Goal: Information Seeking & Learning: Check status

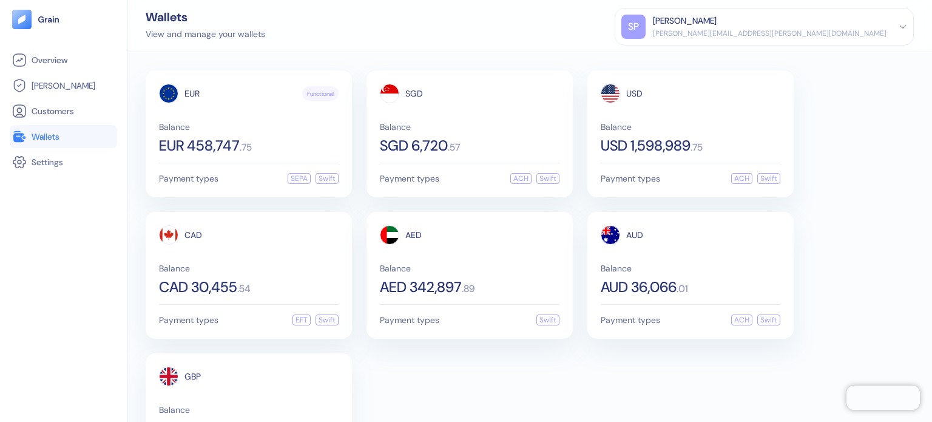
click at [717, 16] on div "[PERSON_NAME]" at bounding box center [685, 21] width 64 height 13
click at [670, 58] on div "Sign Out" at bounding box center [653, 60] width 33 height 13
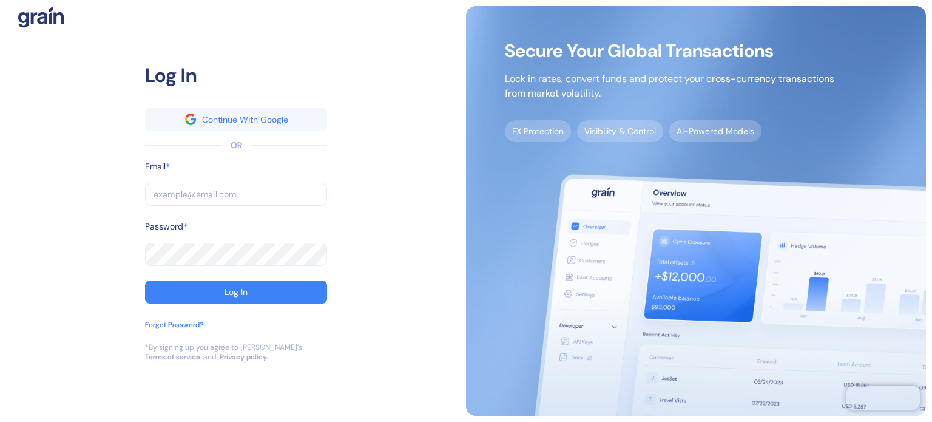
type input "[PERSON_NAME][EMAIL_ADDRESS][PERSON_NAME][DOMAIN_NAME]"
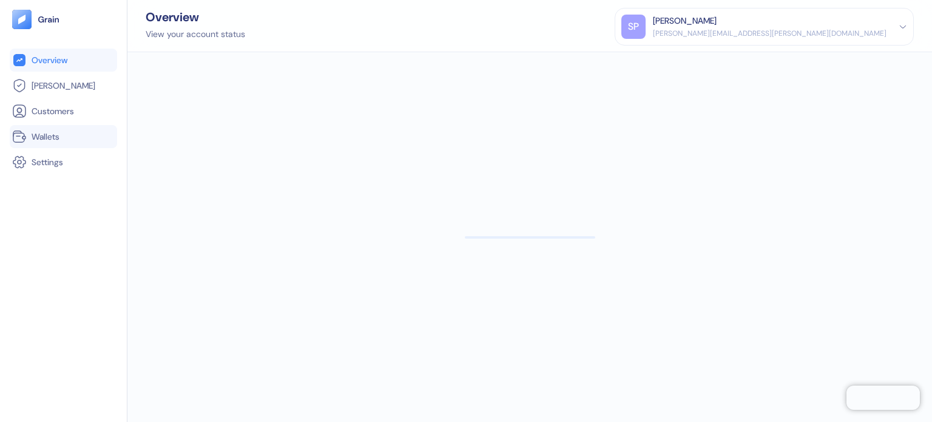
click at [35, 138] on span "Wallets" at bounding box center [46, 136] width 28 height 12
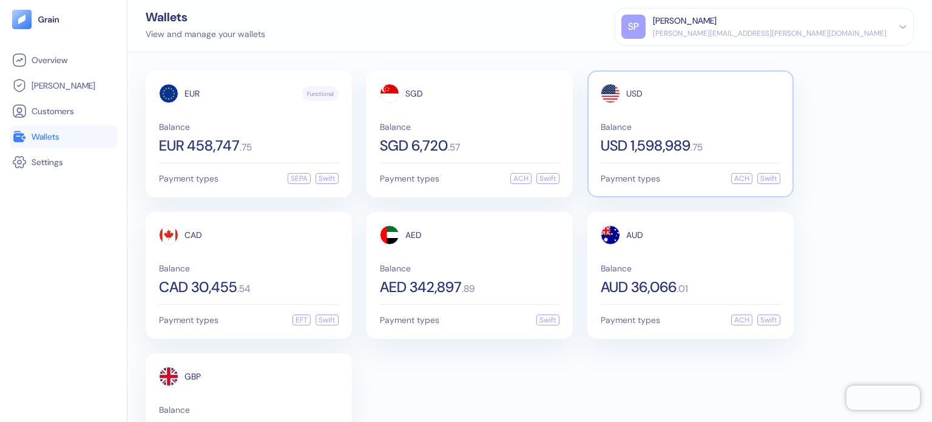
click at [666, 142] on span "USD 1,598,989" at bounding box center [646, 145] width 90 height 15
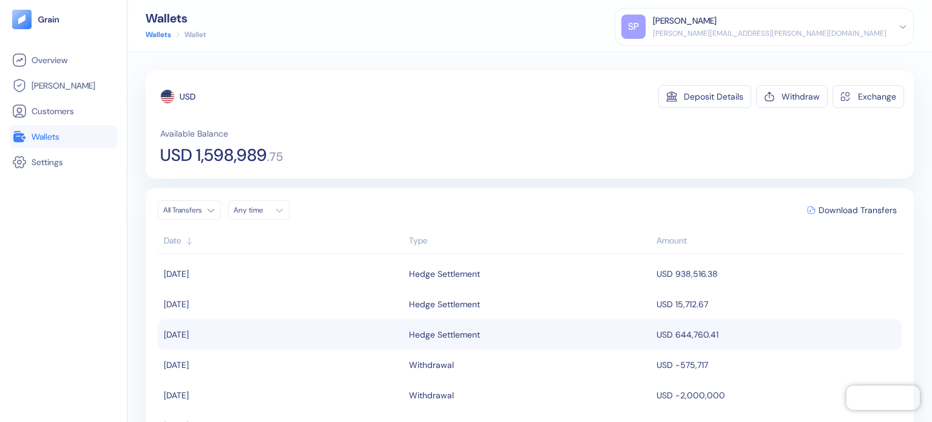
click at [683, 339] on td "USD 644,760.41" at bounding box center [777, 334] width 248 height 30
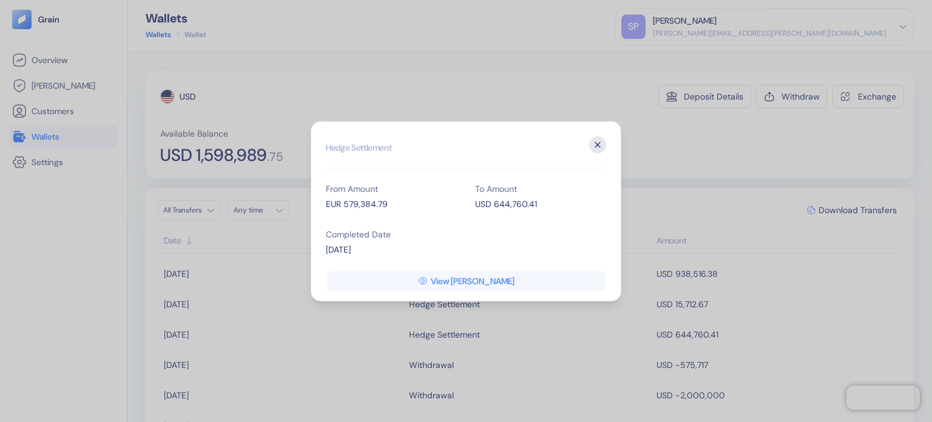
click at [604, 142] on icon "button" at bounding box center [597, 144] width 17 height 17
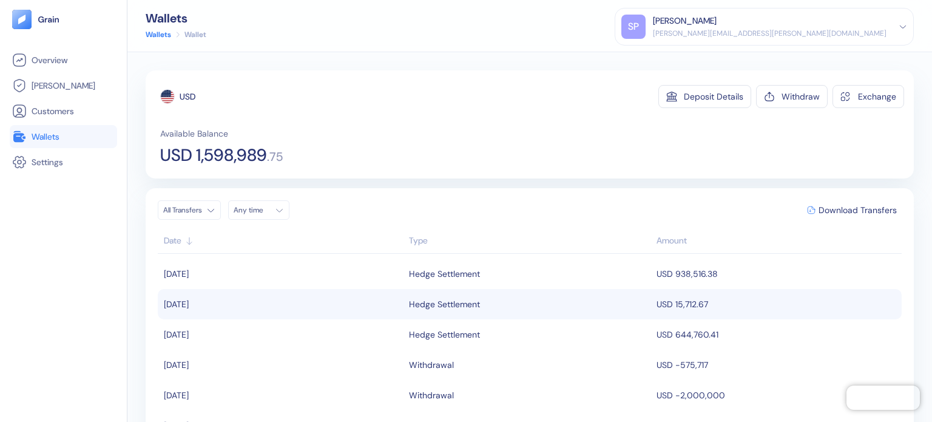
click at [658, 307] on td "USD 15,712.67" at bounding box center [777, 304] width 248 height 30
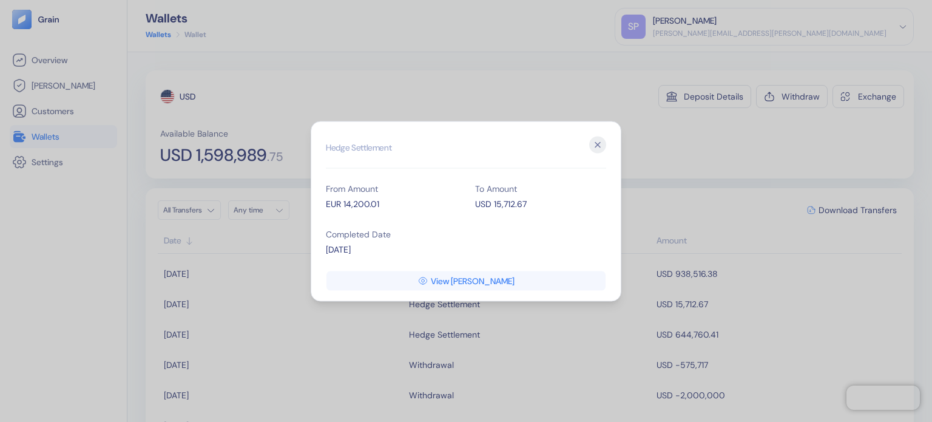
click at [609, 154] on div "Hidden title for resolving console warnings Hedge Settlement From Amount EUR 14…" at bounding box center [466, 211] width 311 height 180
click at [598, 146] on icon "button" at bounding box center [597, 144] width 17 height 17
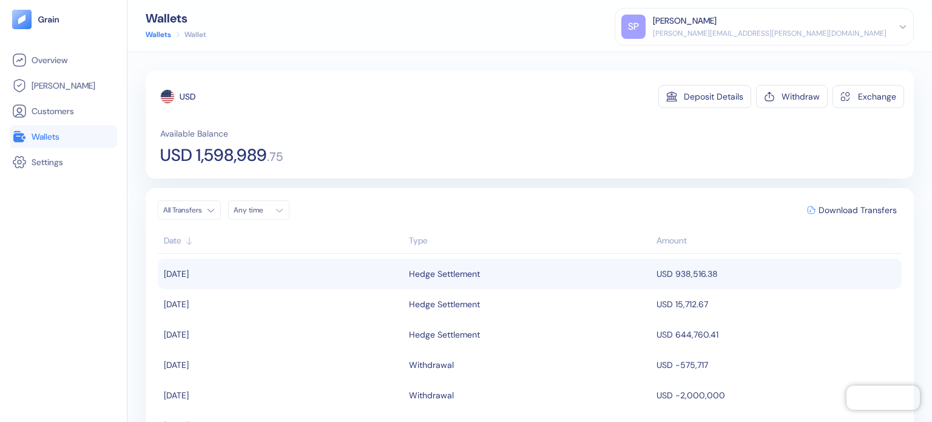
click at [653, 277] on td "USD 938,516.38" at bounding box center [777, 273] width 248 height 30
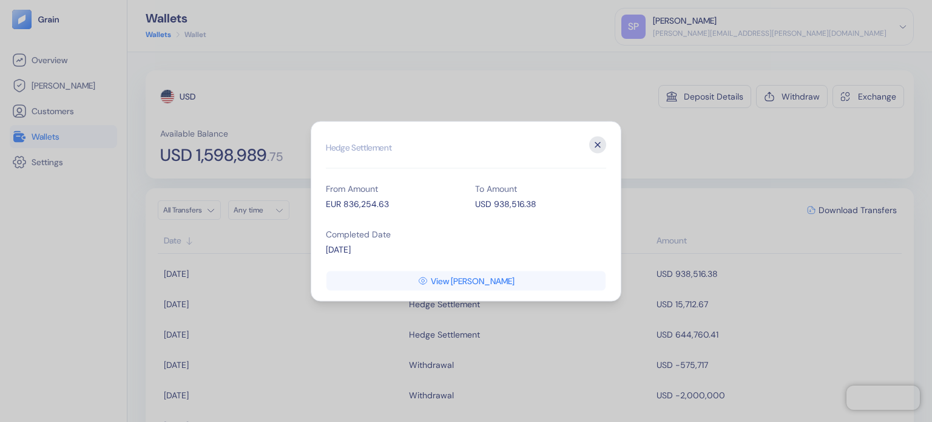
click at [595, 140] on icon "button" at bounding box center [597, 144] width 17 height 17
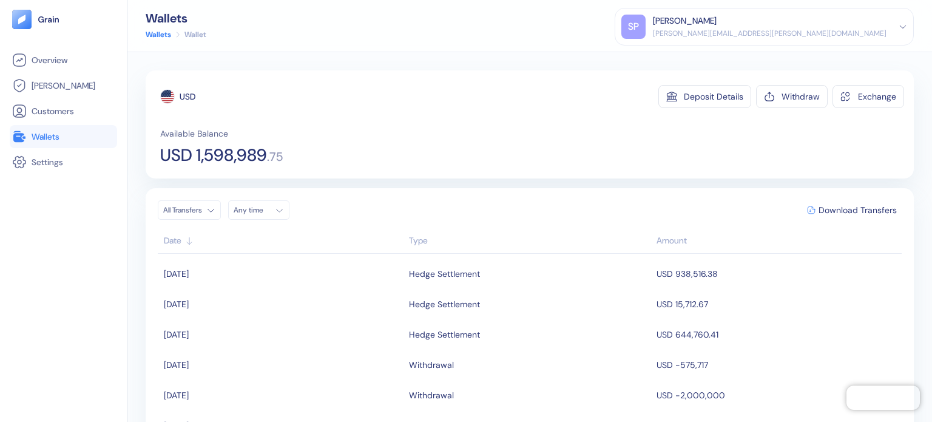
click at [33, 135] on span "Wallets" at bounding box center [46, 136] width 28 height 12
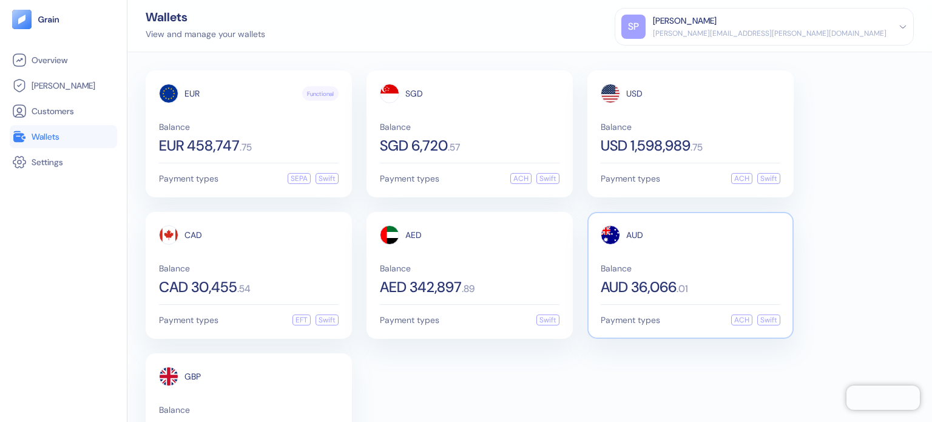
click at [638, 223] on div "AUD Balance AUD 36,066 . 01 Payment types ACH Swift" at bounding box center [690, 275] width 206 height 127
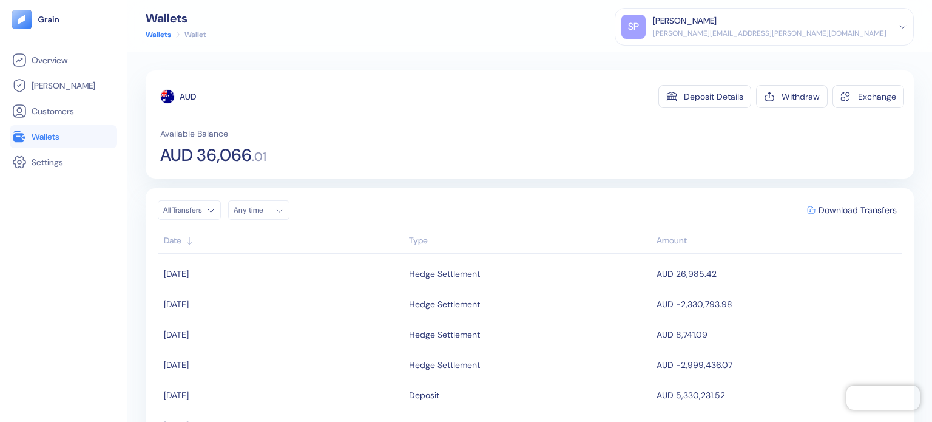
click at [174, 89] on div at bounding box center [167, 96] width 15 height 15
click at [265, 93] on div "AUD Deposit Details Withdraw Exchange" at bounding box center [532, 96] width 744 height 23
click at [232, 157] on span "AUD 36,066" at bounding box center [206, 155] width 92 height 17
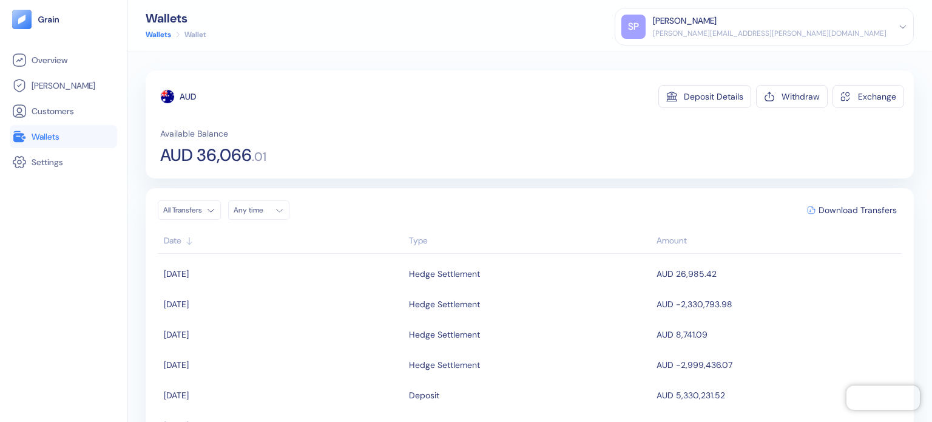
click at [293, 118] on div "AUD Deposit Details Withdraw Exchange Available Balance AUD 36,066 . 01" at bounding box center [532, 124] width 744 height 79
click at [50, 132] on span "Wallets" at bounding box center [46, 136] width 28 height 12
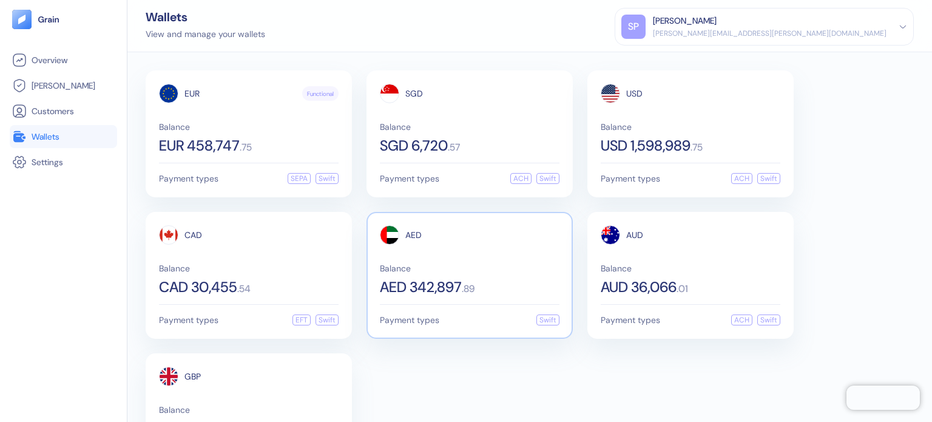
click at [433, 269] on span "Balance" at bounding box center [470, 268] width 180 height 8
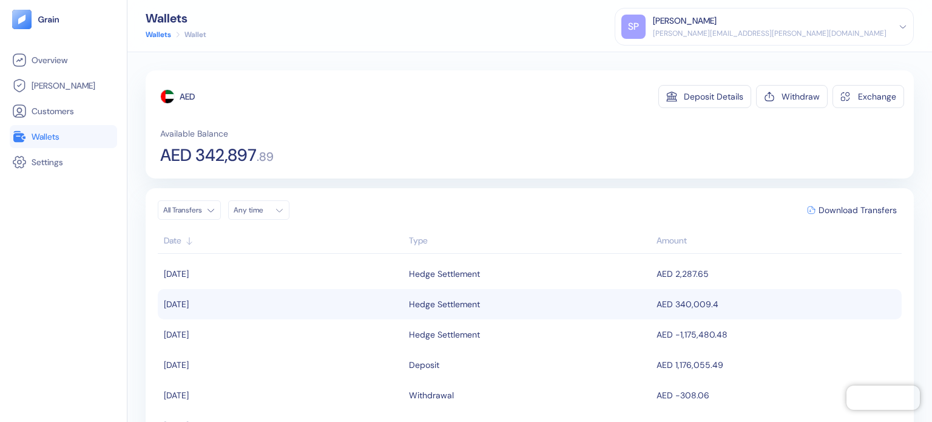
click at [427, 298] on div "Hedge Settlement" at bounding box center [444, 304] width 71 height 21
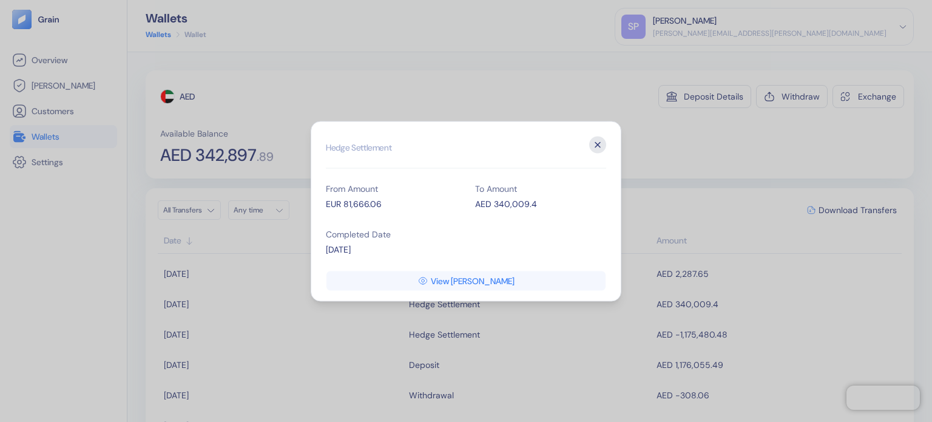
click at [595, 140] on icon "button" at bounding box center [597, 144] width 17 height 17
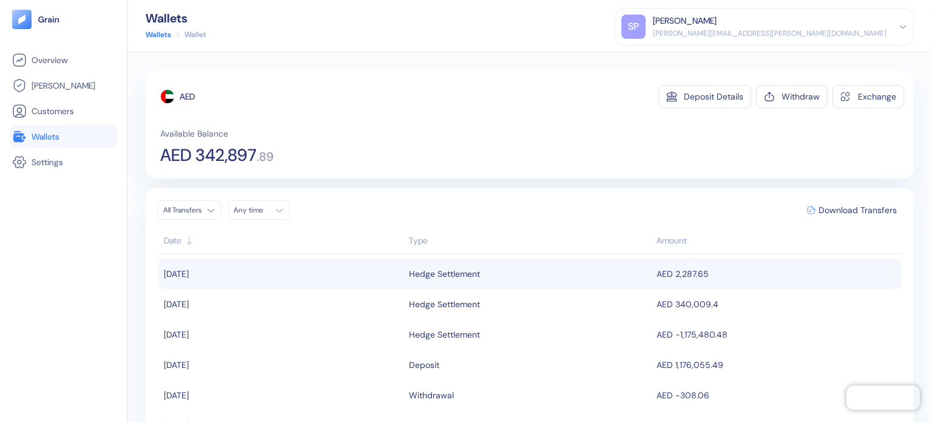
click at [446, 266] on div "Hedge Settlement" at bounding box center [444, 273] width 71 height 21
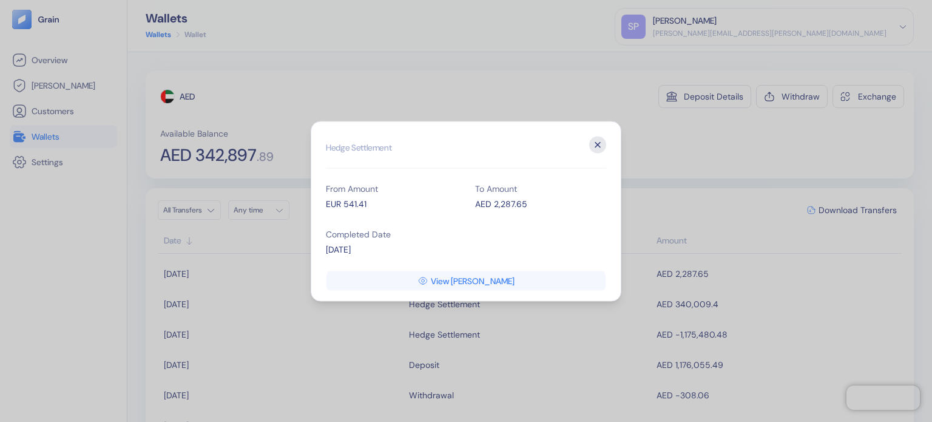
click at [592, 141] on icon "button" at bounding box center [597, 144] width 17 height 17
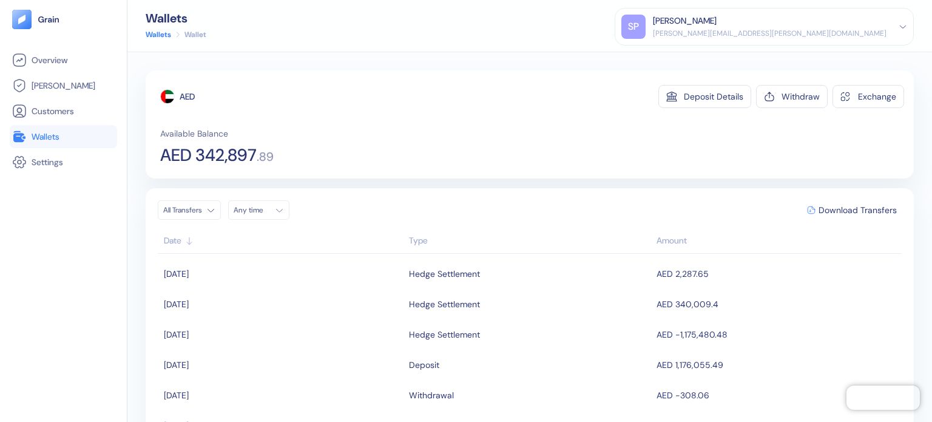
click at [53, 124] on ul "Overview Hedges Customers Wallets Settings" at bounding box center [63, 111] width 107 height 125
click at [56, 135] on span "Wallets" at bounding box center [46, 136] width 28 height 12
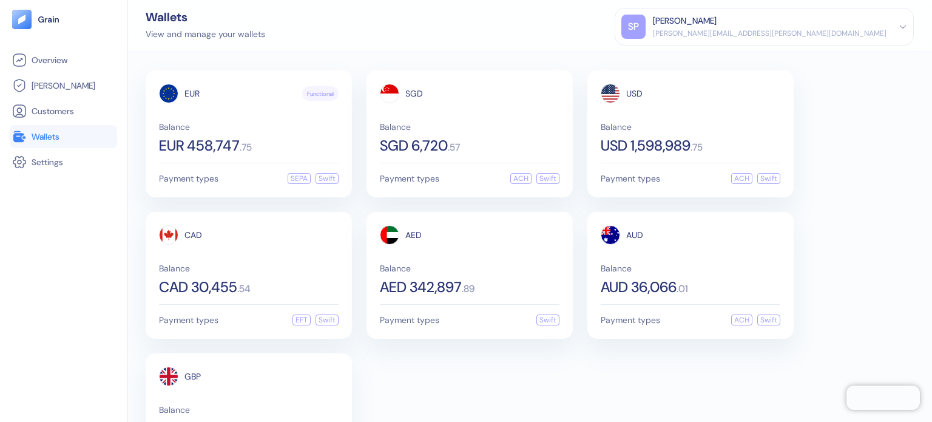
click at [369, 33] on div "Wallets View and manage your wallets SP Shridatta Patil shridatta.patil@stuba.c…" at bounding box center [529, 26] width 805 height 52
click at [252, 118] on div "EUR Functional Balance EUR 458,747 . 75" at bounding box center [249, 118] width 180 height 69
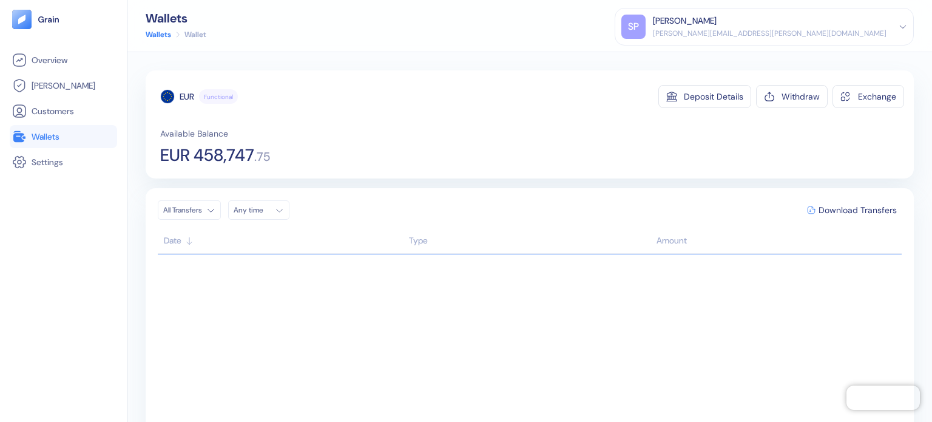
click at [78, 143] on link "Wallets" at bounding box center [63, 136] width 103 height 15
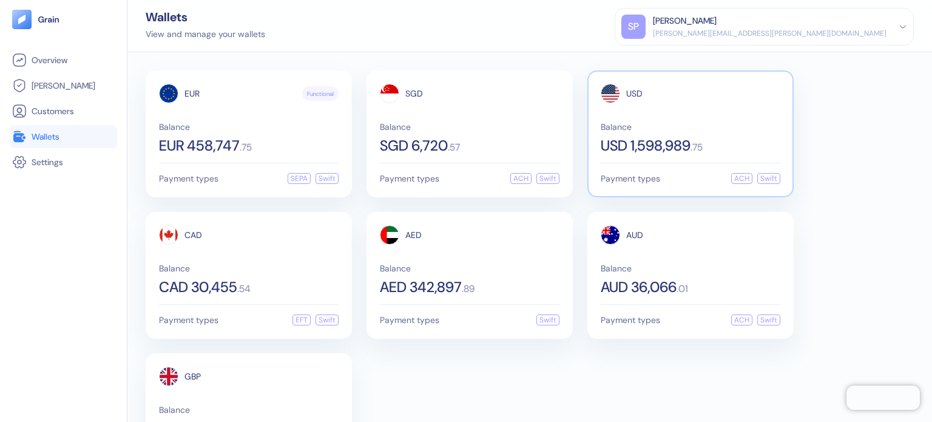
click at [731, 133] on div "Balance USD 1,598,989 . 75" at bounding box center [691, 138] width 180 height 30
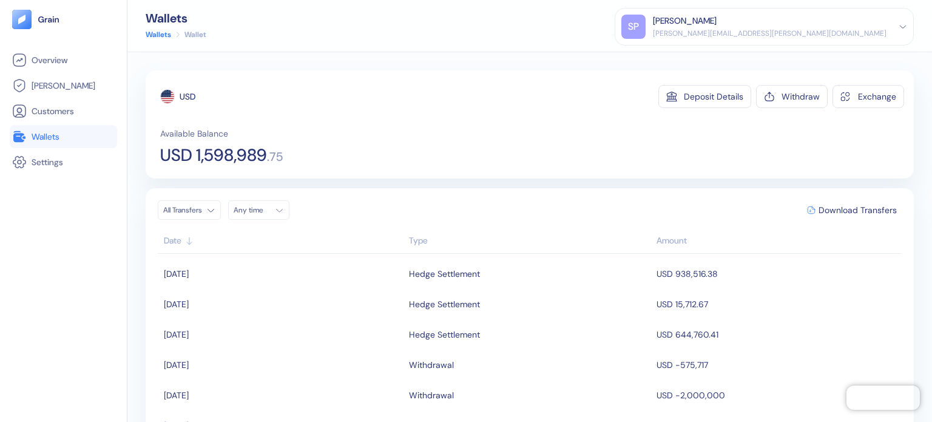
click at [69, 131] on link "Wallets" at bounding box center [63, 136] width 103 height 15
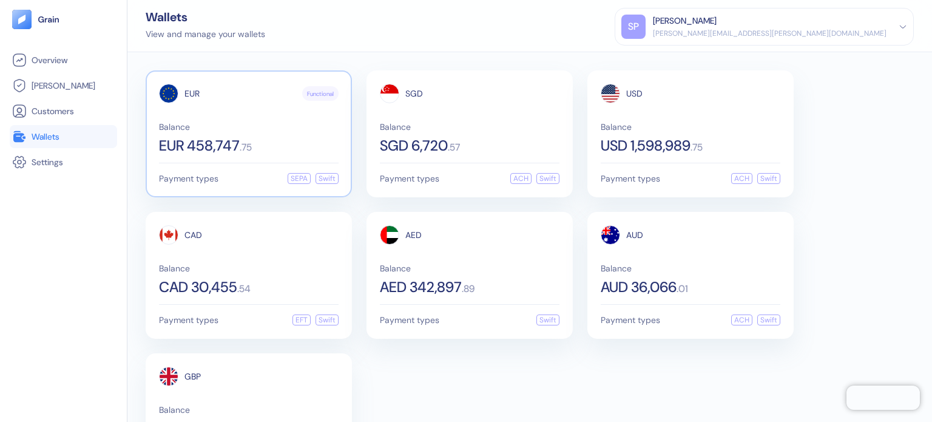
click at [245, 155] on div "EUR Functional Balance EUR 458,747 . 75 Payment types SEPA Swift" at bounding box center [249, 133] width 206 height 127
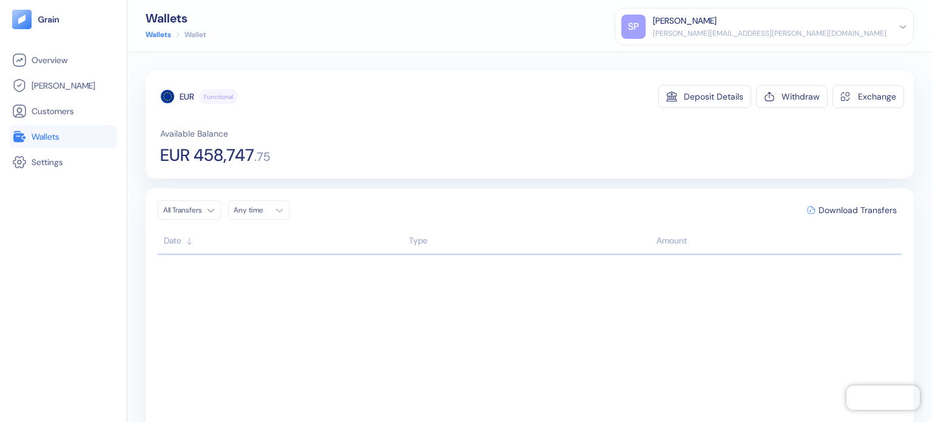
click at [52, 132] on span "Wallets" at bounding box center [46, 136] width 28 height 12
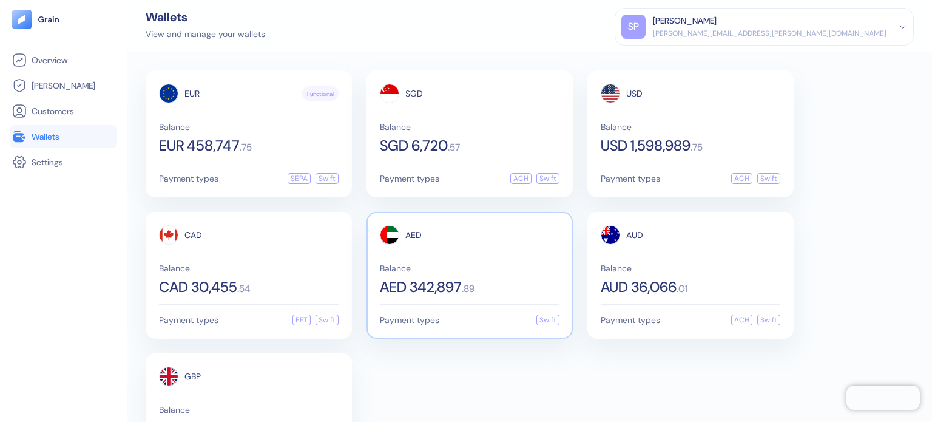
click at [524, 289] on div "AED 342,897 . 89" at bounding box center [470, 287] width 180 height 15
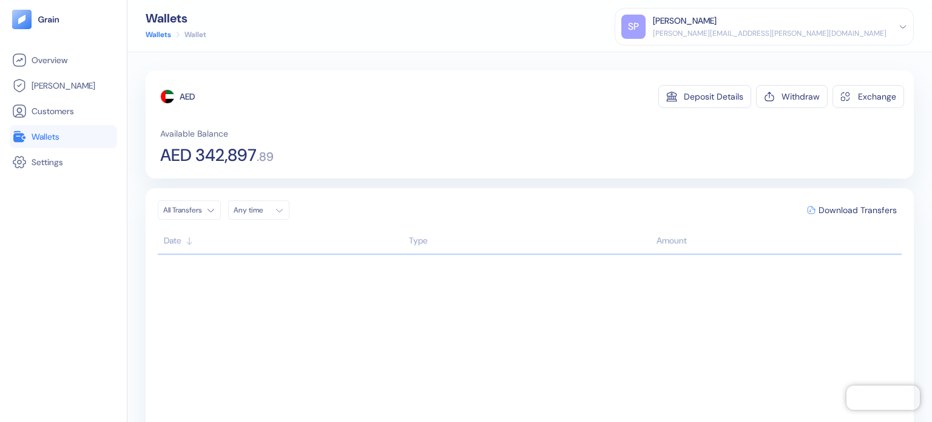
click at [51, 141] on span "Wallets" at bounding box center [46, 136] width 28 height 12
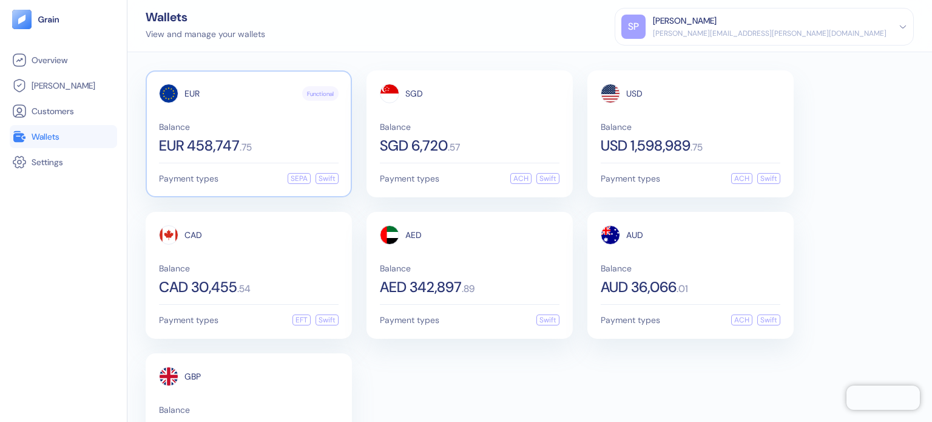
click at [154, 118] on div "EUR Functional Balance EUR 458,747 . 75 Payment types SEPA Swift" at bounding box center [249, 133] width 206 height 127
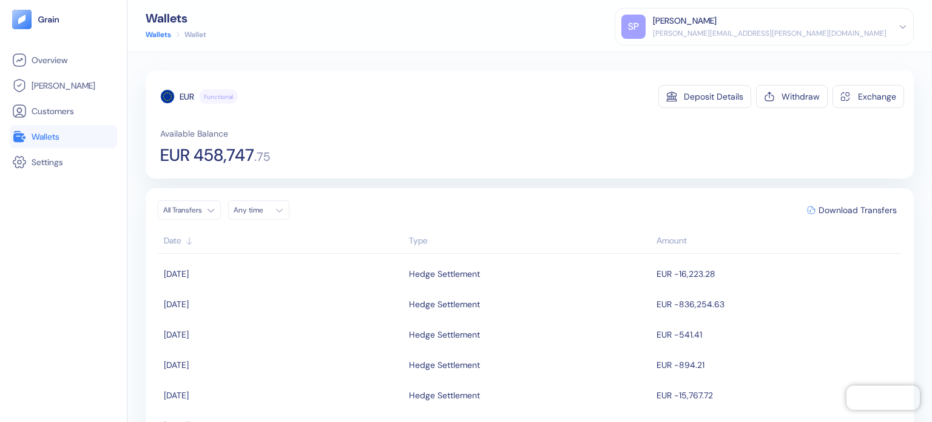
click at [82, 142] on link "Wallets" at bounding box center [63, 136] width 103 height 15
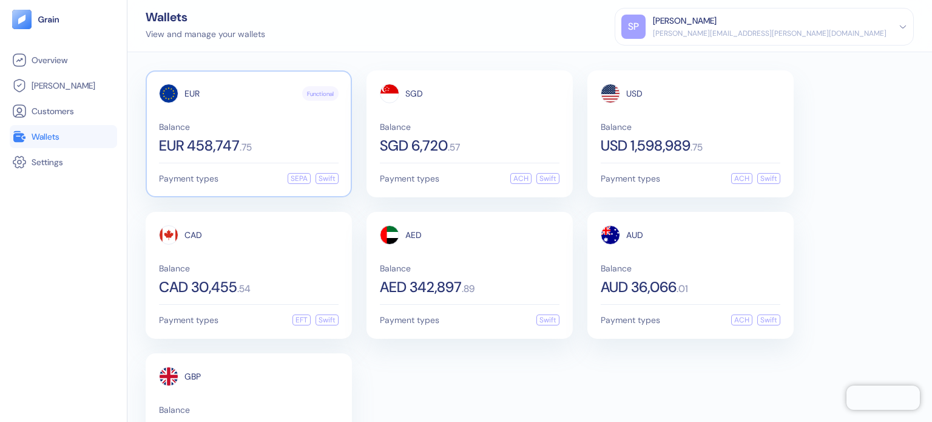
click at [255, 153] on div "EUR Functional Balance EUR 458,747 . 75 Payment types SEPA Swift" at bounding box center [249, 133] width 206 height 127
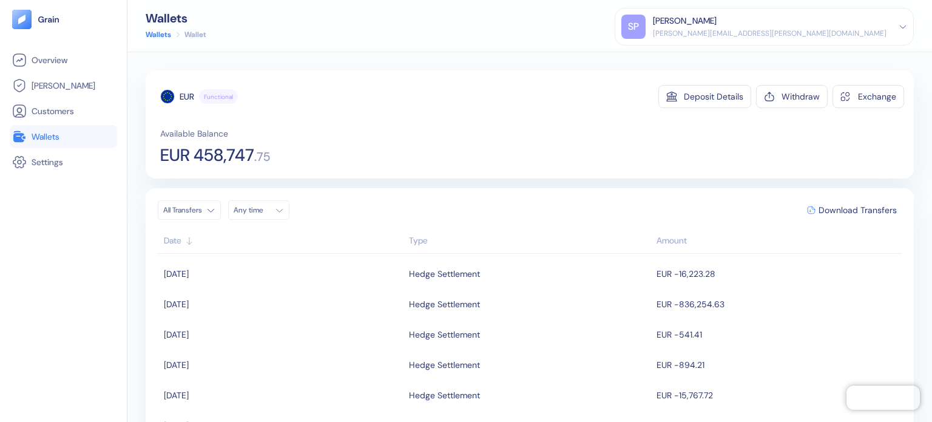
click at [53, 138] on span "Wallets" at bounding box center [46, 136] width 28 height 12
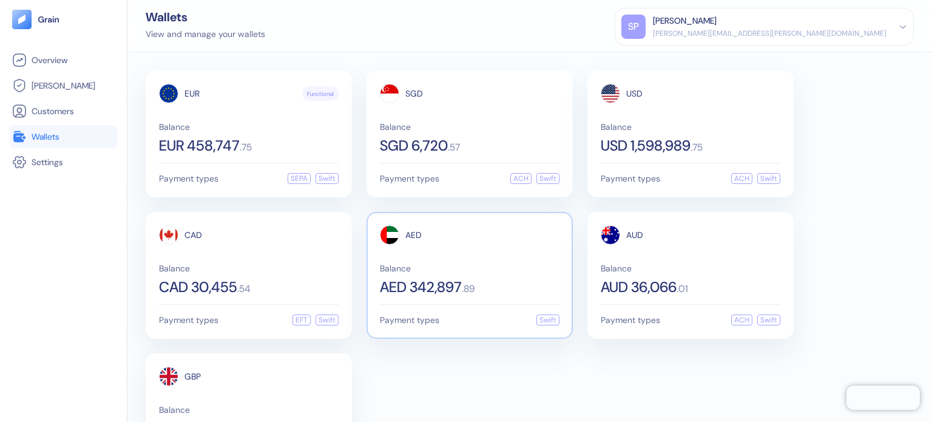
click at [439, 280] on span "AED 342,897" at bounding box center [421, 287] width 82 height 15
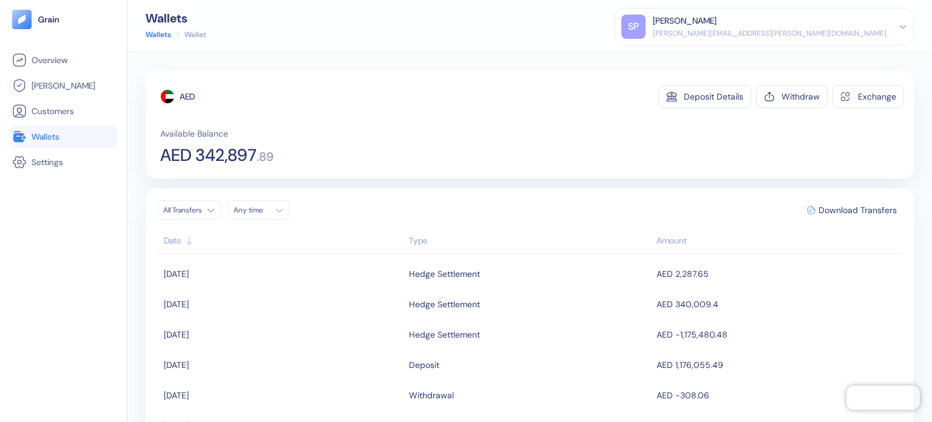
click at [49, 133] on span "Wallets" at bounding box center [46, 136] width 28 height 12
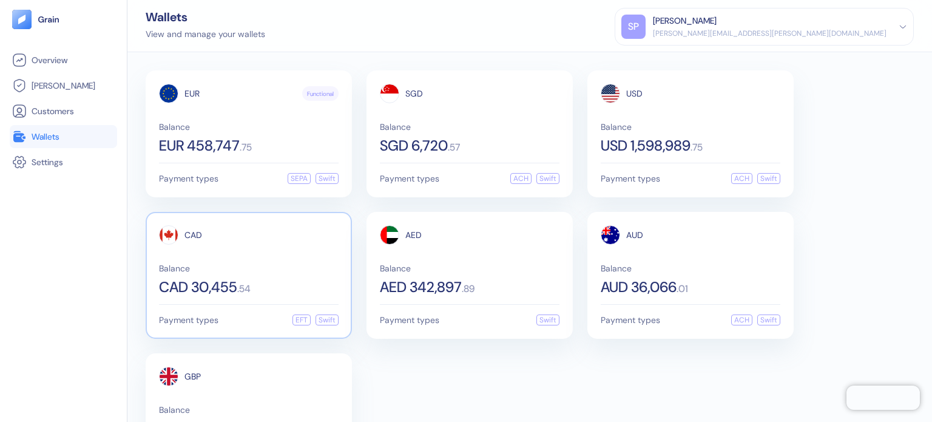
click at [203, 246] on div "CAD Balance CAD 30,455 . 54" at bounding box center [249, 259] width 180 height 69
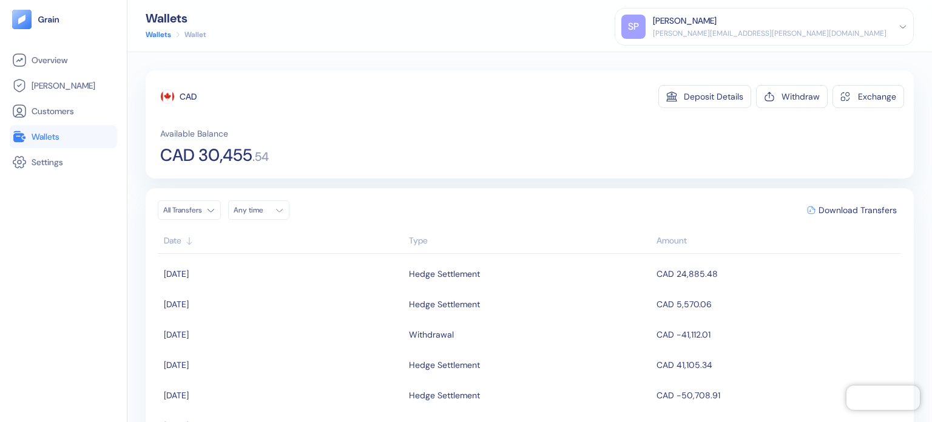
click at [63, 140] on link "Wallets" at bounding box center [63, 136] width 103 height 15
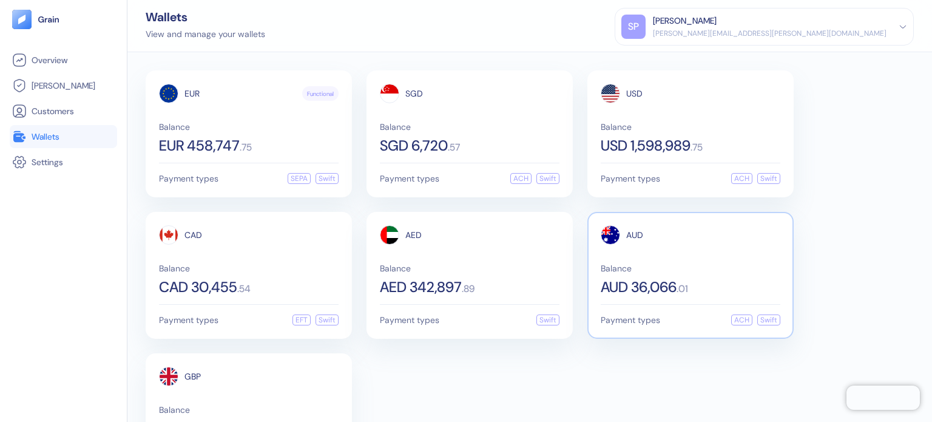
click at [663, 272] on div "Balance AUD 36,066 . 01" at bounding box center [691, 279] width 180 height 30
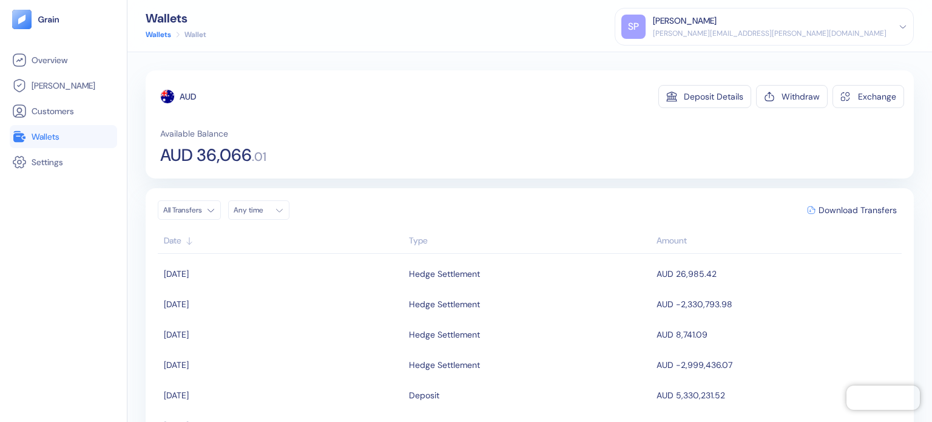
click at [43, 137] on span "Wallets" at bounding box center [46, 136] width 28 height 12
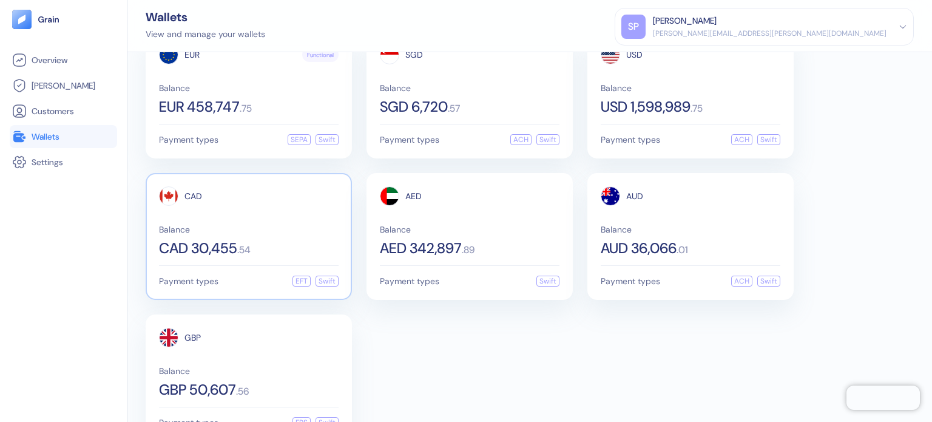
scroll to position [73, 0]
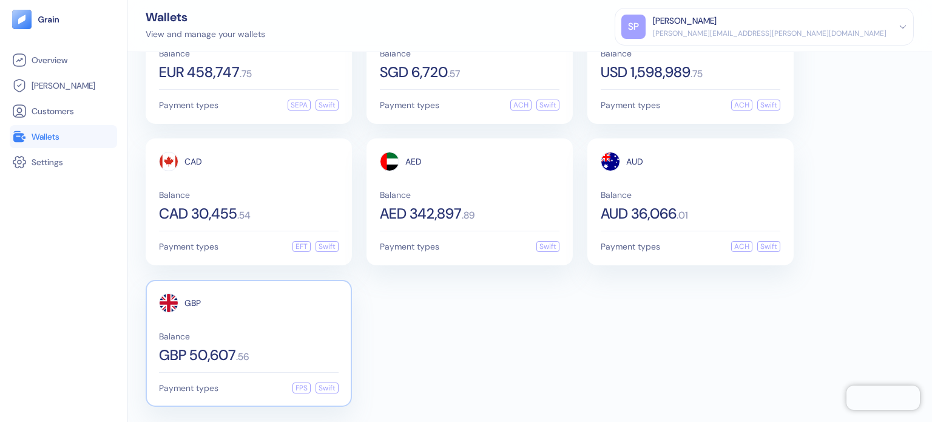
click at [208, 305] on div "GBP" at bounding box center [249, 302] width 180 height 19
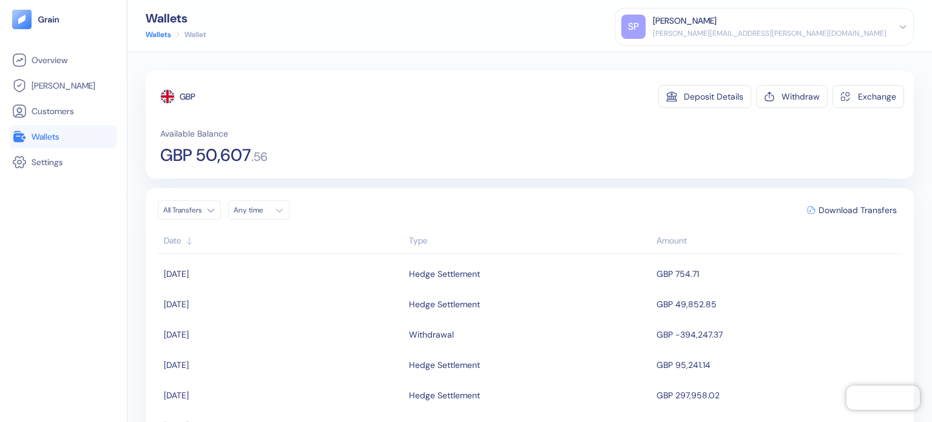
click at [55, 137] on span "Wallets" at bounding box center [46, 136] width 28 height 12
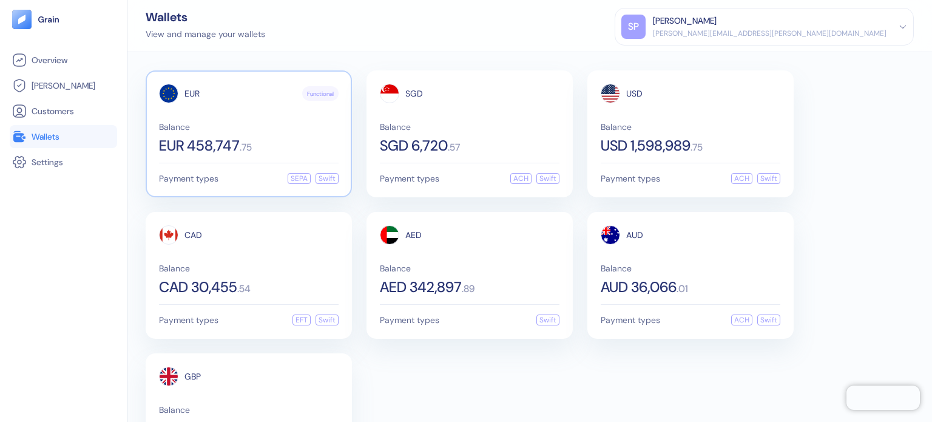
click at [167, 123] on span "Balance" at bounding box center [249, 127] width 180 height 8
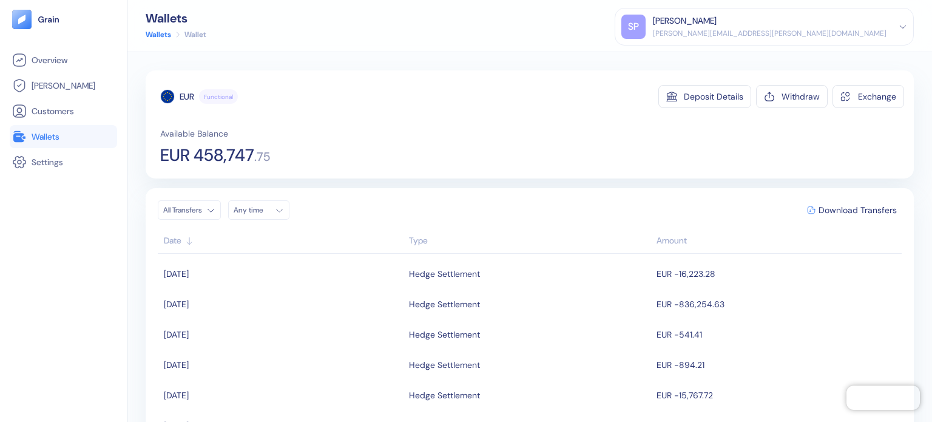
click at [70, 133] on link "Wallets" at bounding box center [63, 136] width 103 height 15
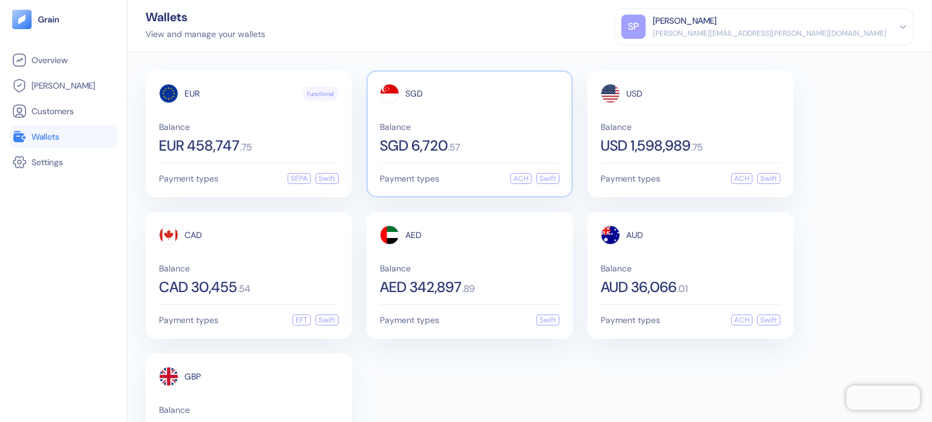
click at [483, 163] on div "SGD Balance SGD 6,720 . 57 Payment types ACH Swift" at bounding box center [469, 133] width 206 height 127
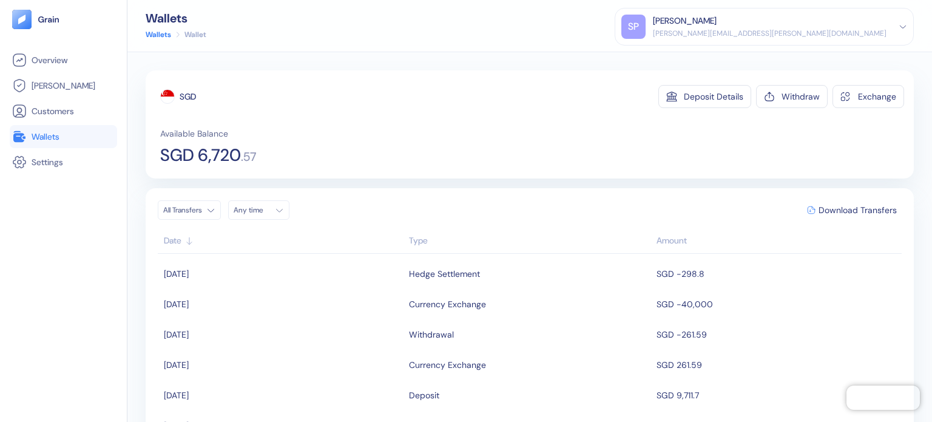
click at [59, 136] on span "Wallets" at bounding box center [46, 136] width 28 height 12
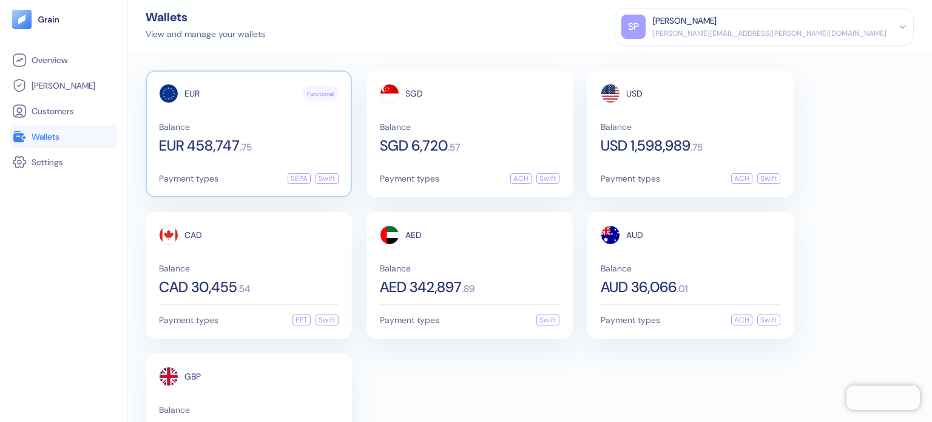
click at [202, 121] on div "EUR Functional Balance EUR 458,747 . 75" at bounding box center [249, 118] width 180 height 69
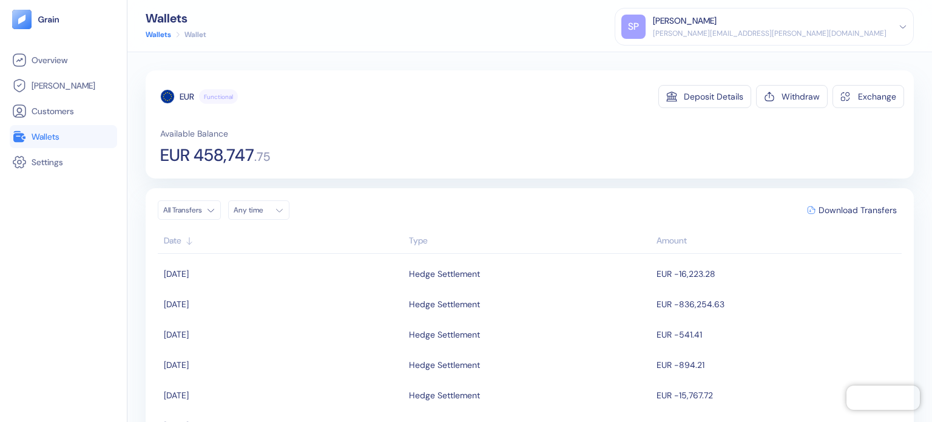
click at [83, 142] on link "Wallets" at bounding box center [63, 136] width 103 height 15
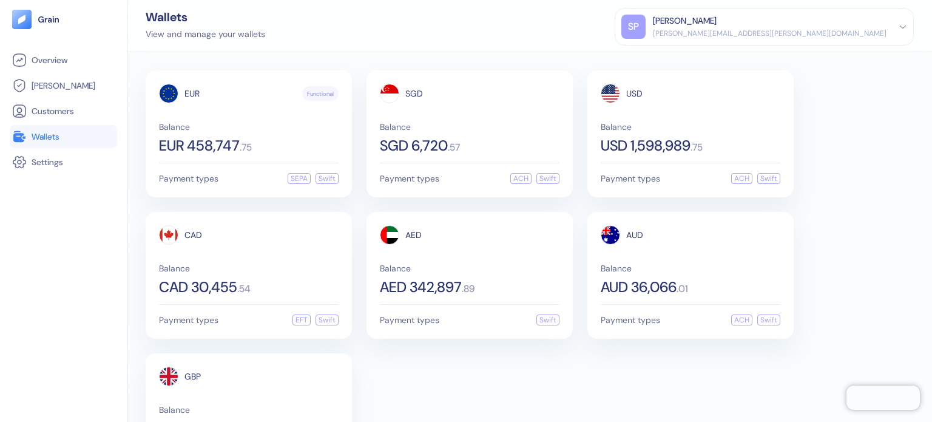
click at [71, 142] on link "Wallets" at bounding box center [63, 136] width 103 height 15
click at [63, 109] on span "Customers" at bounding box center [53, 111] width 42 height 12
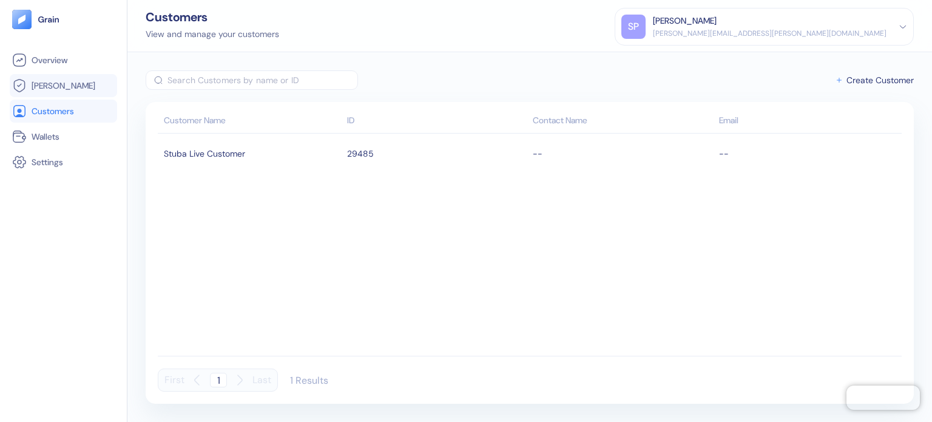
click at [53, 81] on span "[PERSON_NAME]" at bounding box center [64, 85] width 64 height 12
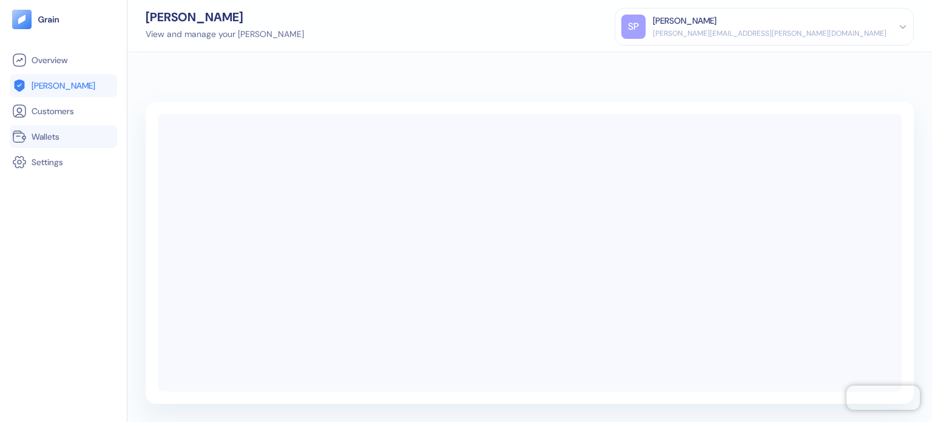
click at [48, 132] on span "Wallets" at bounding box center [46, 136] width 28 height 12
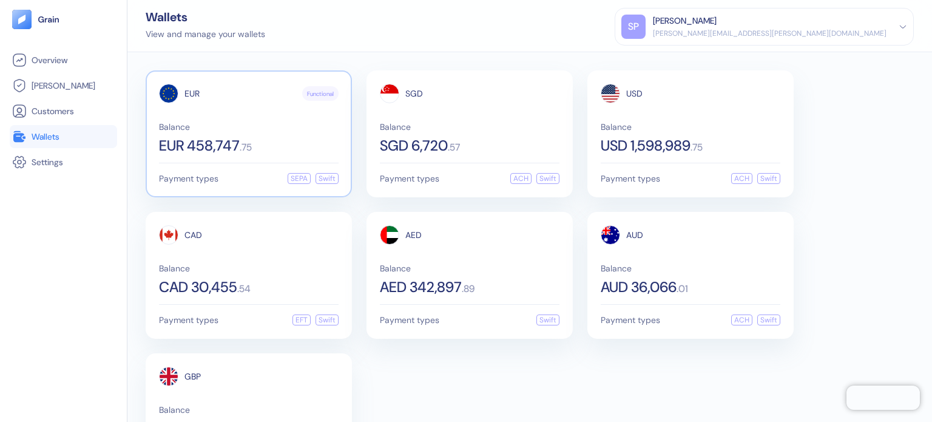
click at [156, 113] on div "EUR Functional Balance EUR 458,747 . 75 Payment types SEPA Swift" at bounding box center [249, 133] width 206 height 127
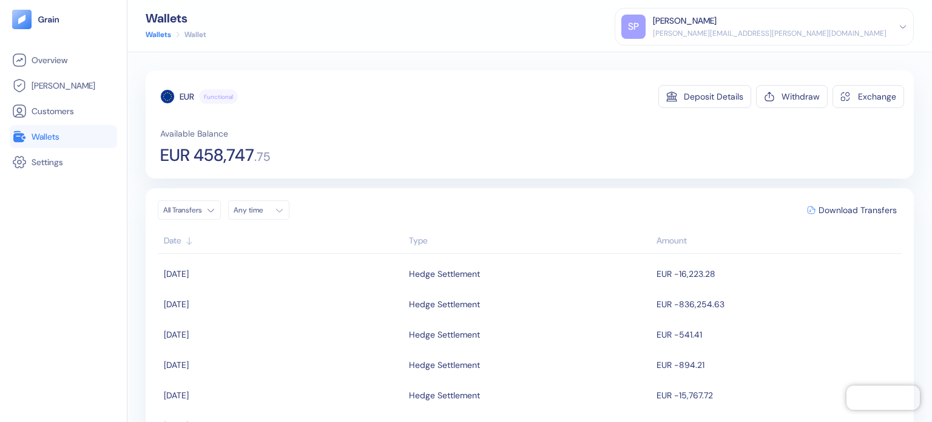
click at [63, 133] on link "Wallets" at bounding box center [63, 136] width 103 height 15
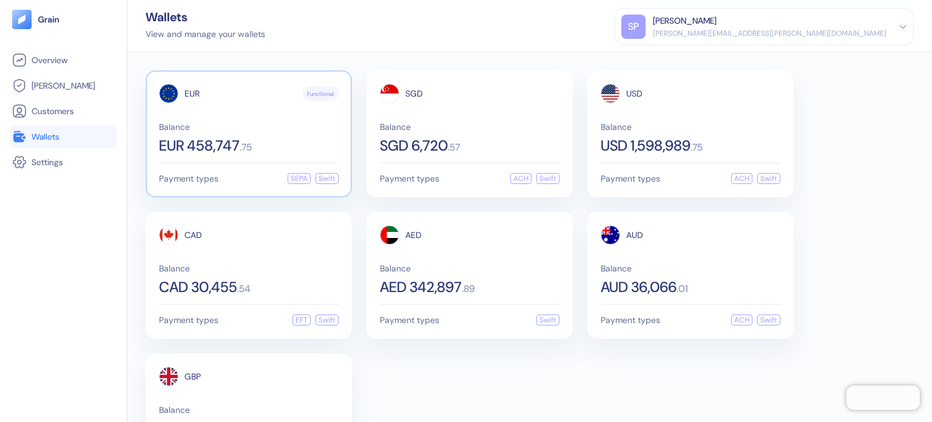
click at [172, 126] on span "Balance" at bounding box center [249, 127] width 180 height 8
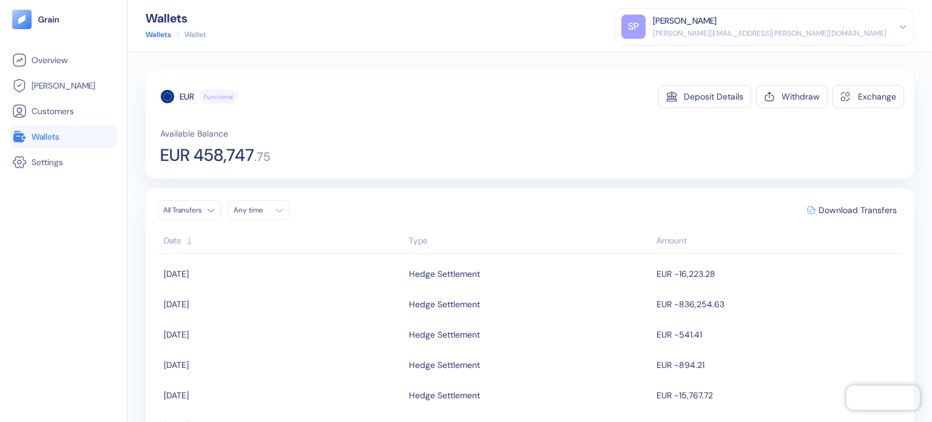
click at [52, 138] on span "Wallets" at bounding box center [46, 136] width 28 height 12
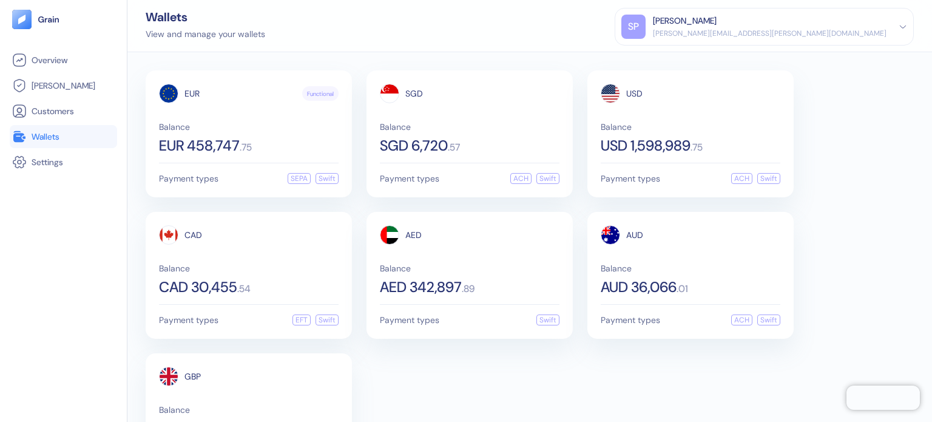
click at [81, 147] on li "Wallets" at bounding box center [63, 136] width 107 height 23
click at [214, 138] on span "EUR 458,747" at bounding box center [199, 145] width 81 height 15
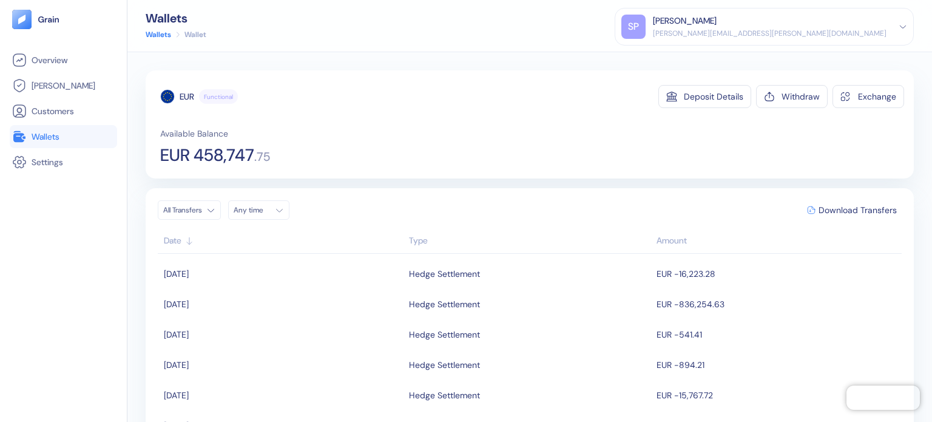
click at [27, 135] on link "Wallets" at bounding box center [63, 136] width 103 height 15
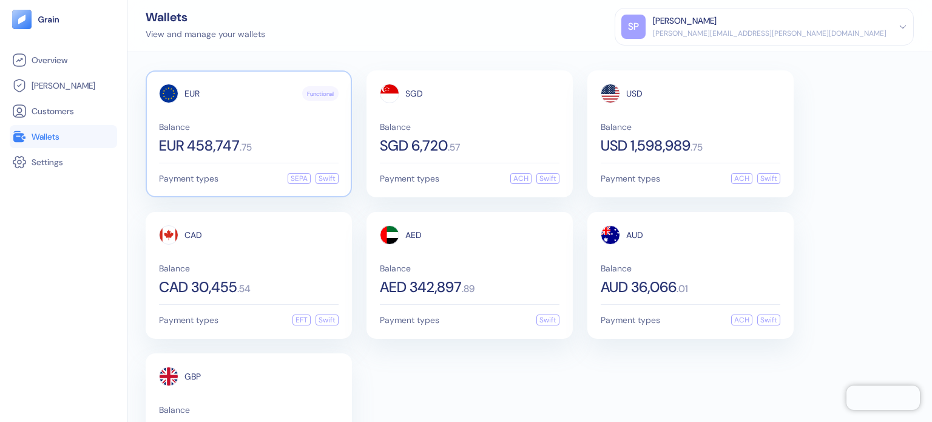
click at [268, 150] on div "EUR 458,747 . 75" at bounding box center [249, 145] width 180 height 15
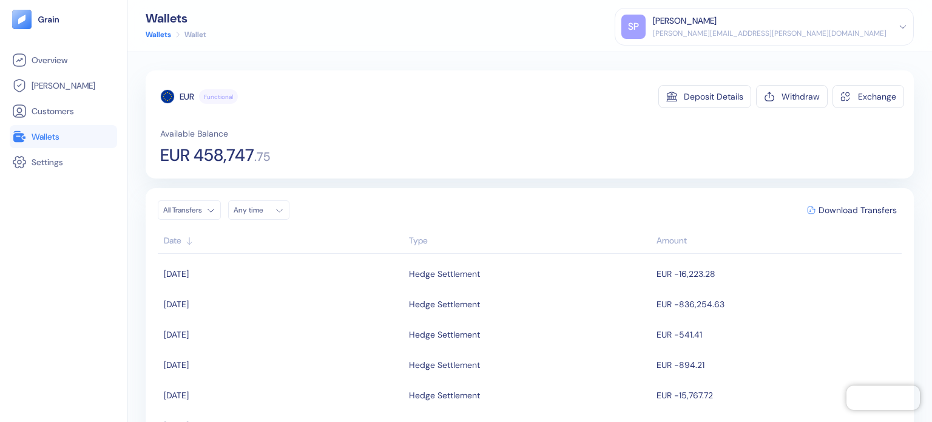
click at [66, 134] on link "Wallets" at bounding box center [63, 136] width 103 height 15
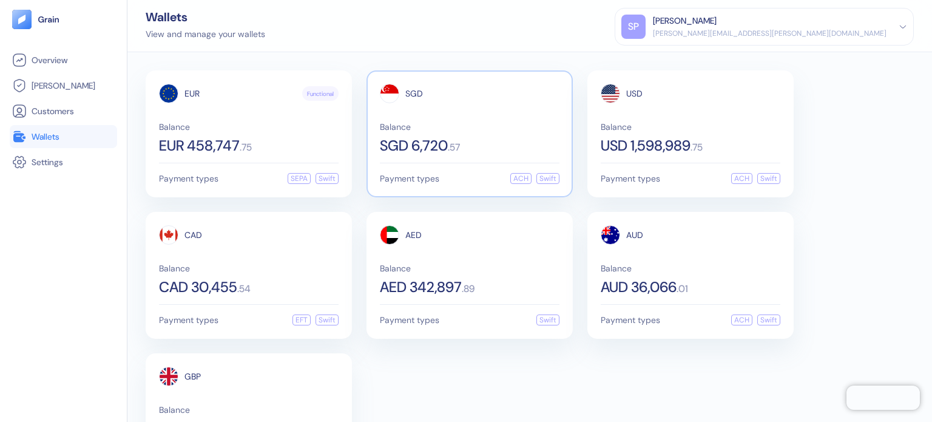
click at [458, 133] on div "Balance SGD 6,720 . 57" at bounding box center [470, 138] width 180 height 30
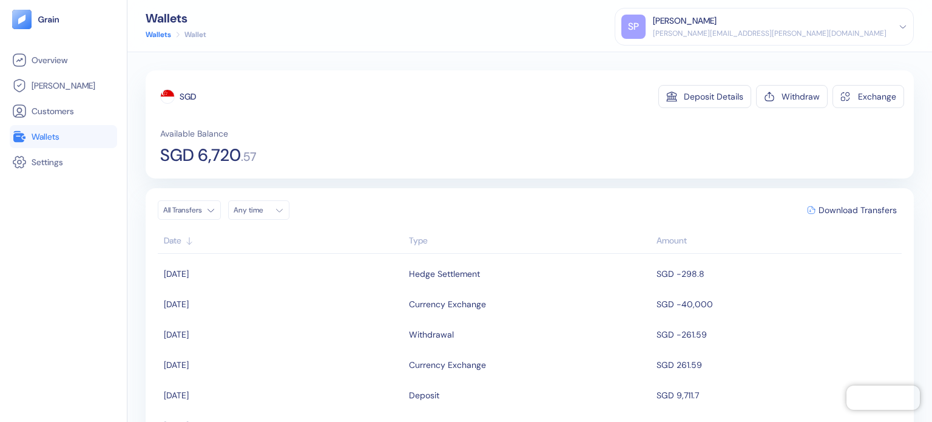
click at [83, 143] on link "Wallets" at bounding box center [63, 136] width 103 height 15
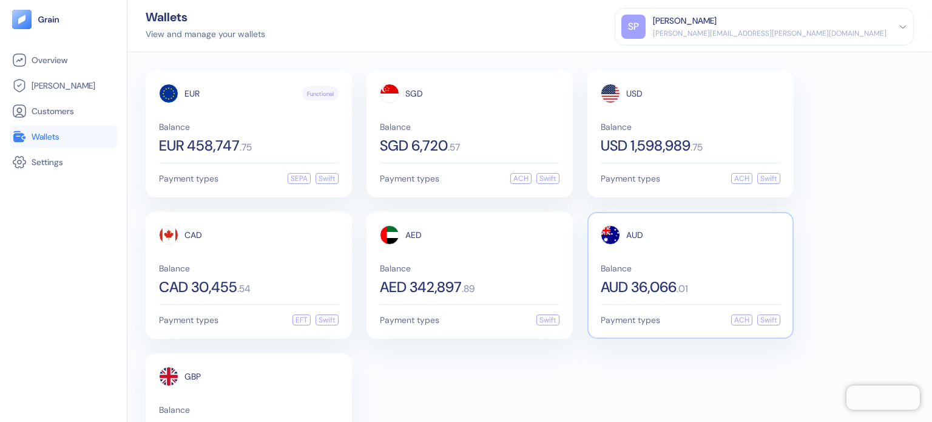
click at [665, 232] on div "AUD" at bounding box center [691, 234] width 180 height 19
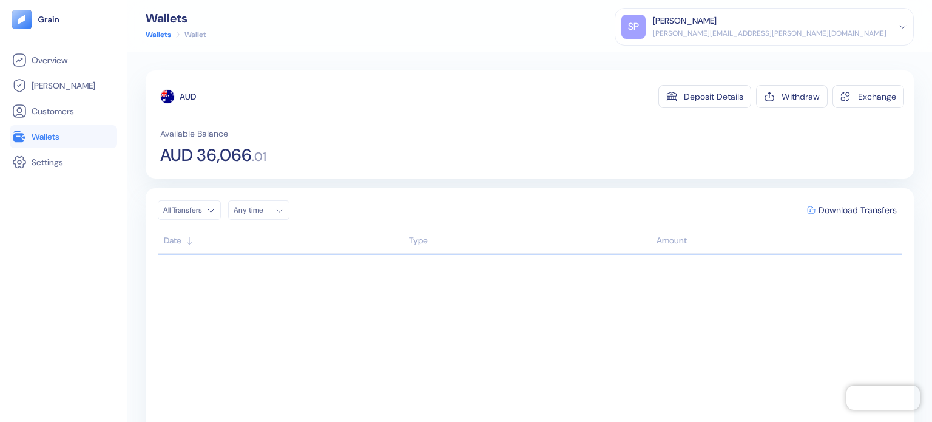
click at [63, 140] on link "Wallets" at bounding box center [63, 136] width 103 height 15
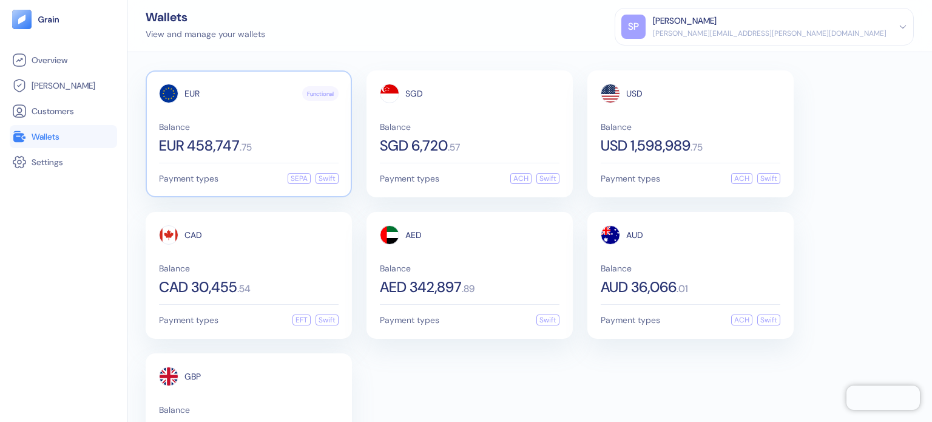
click at [174, 111] on div "EUR Functional Balance EUR 458,747 . 75" at bounding box center [249, 118] width 180 height 69
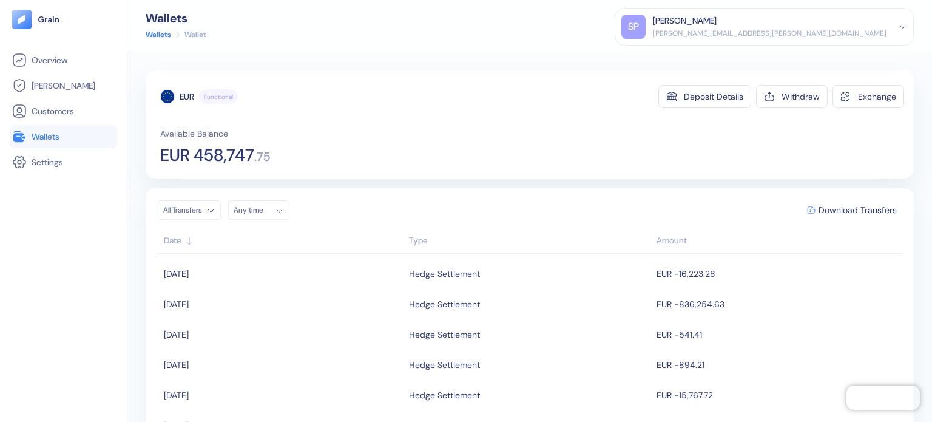
click at [83, 143] on link "Wallets" at bounding box center [63, 136] width 103 height 15
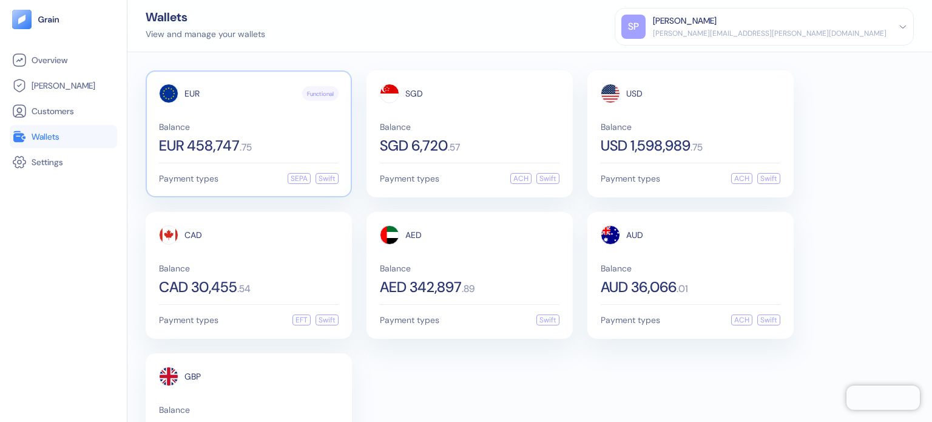
click at [149, 106] on div "EUR Functional Balance EUR 458,747 . 75 Payment types SEPA Swift" at bounding box center [249, 133] width 206 height 127
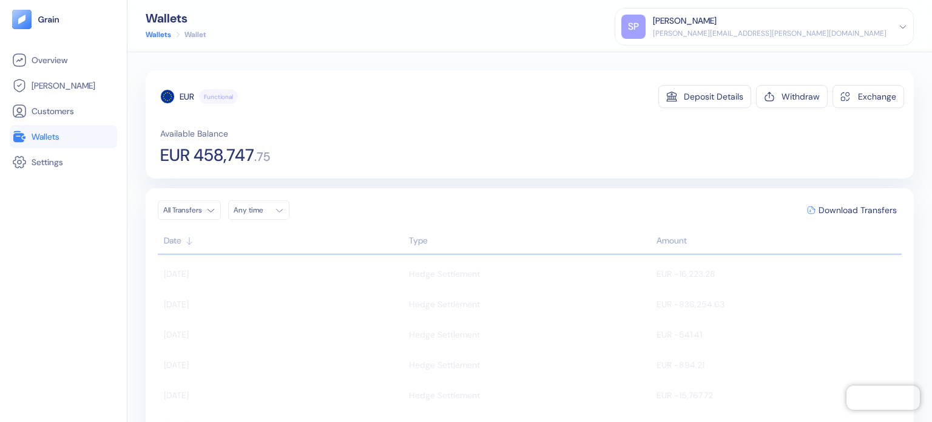
click at [579, 124] on div "EUR Functional Deposit Details Withdraw Exchange Available Balance EUR 458,747 …" at bounding box center [532, 124] width 744 height 79
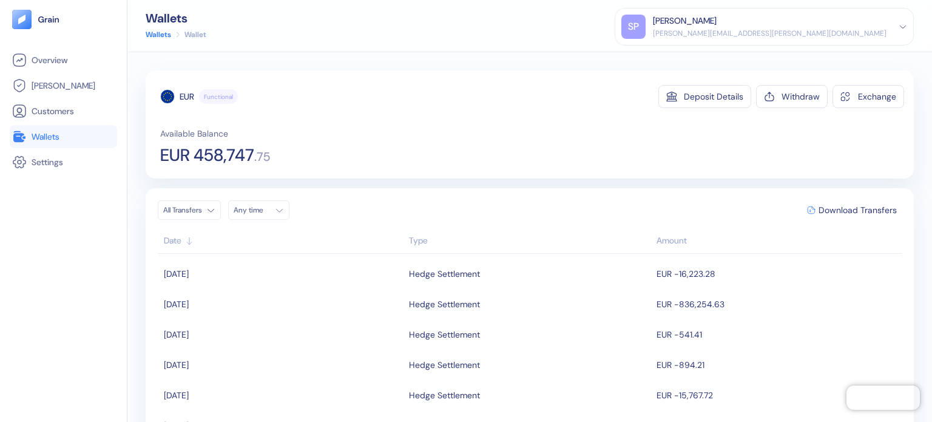
click at [581, 66] on div "EUR Functional Deposit Details Withdraw Exchange Available Balance EUR 458,747 …" at bounding box center [529, 237] width 805 height 370
